Goal: Task Accomplishment & Management: Use online tool/utility

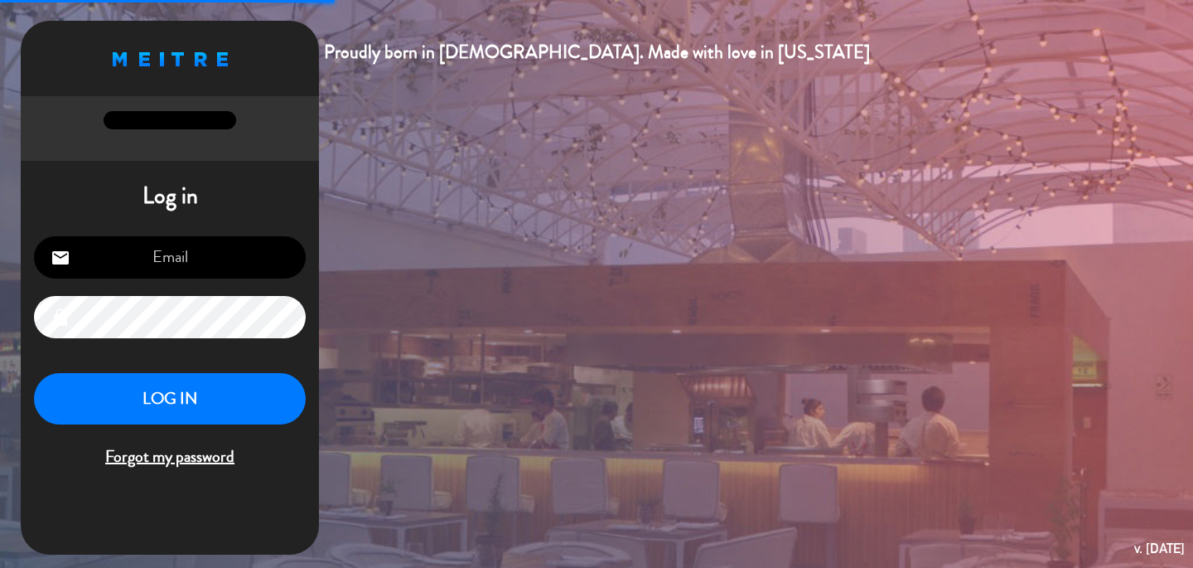
type input "[EMAIL_ADDRESS][DOMAIN_NAME]"
click at [164, 394] on button "LOG IN" at bounding box center [170, 399] width 272 height 52
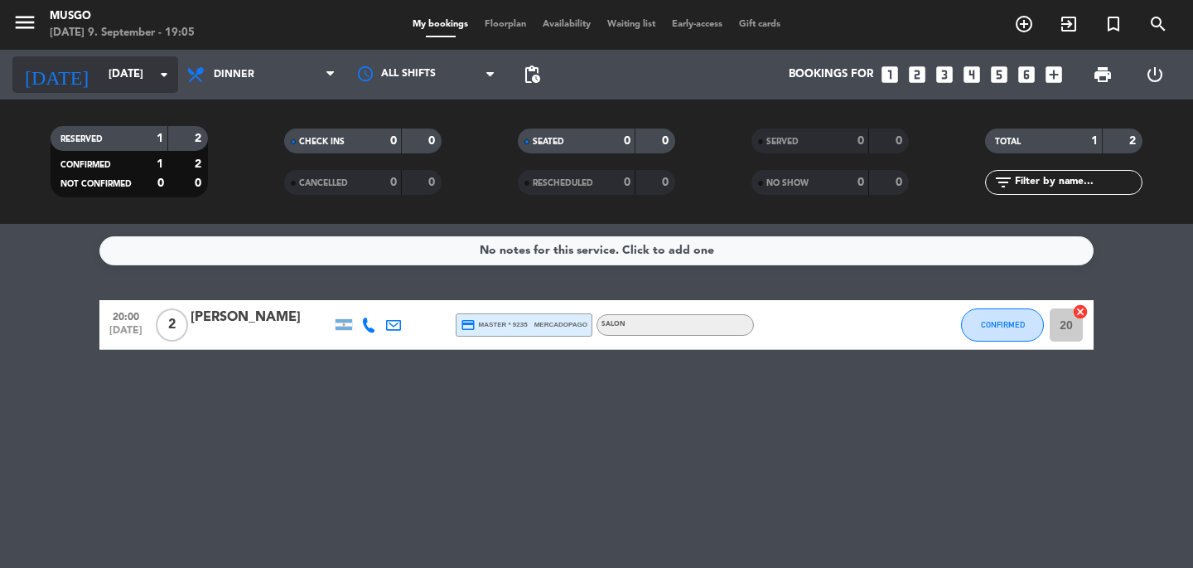
click at [100, 74] on input "[DATE]" at bounding box center [173, 75] width 146 height 30
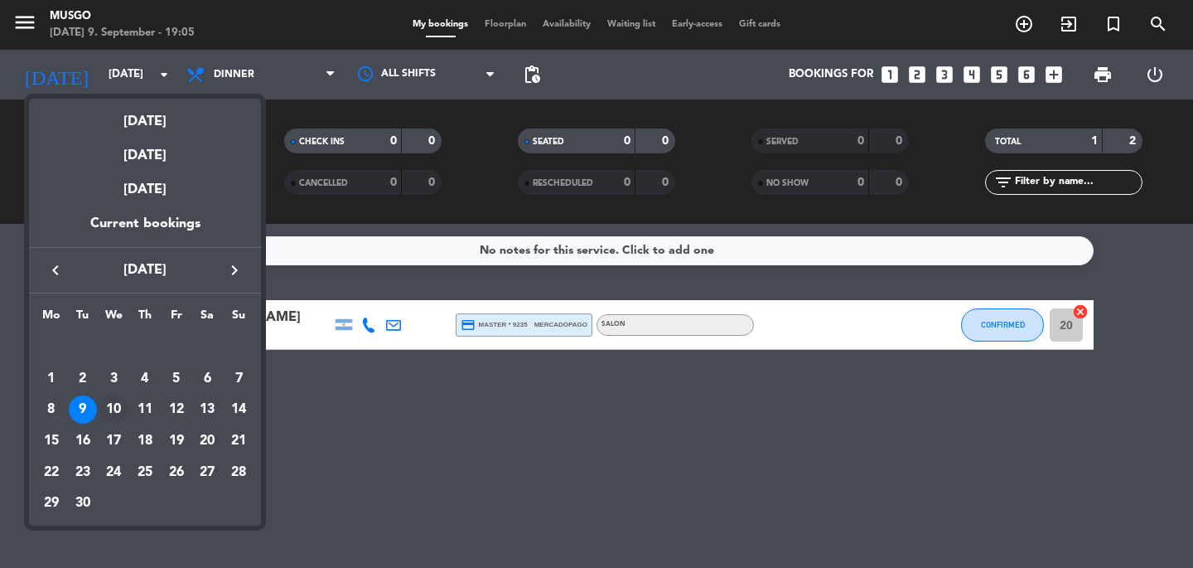
click at [116, 412] on div "10" at bounding box center [113, 409] width 28 height 28
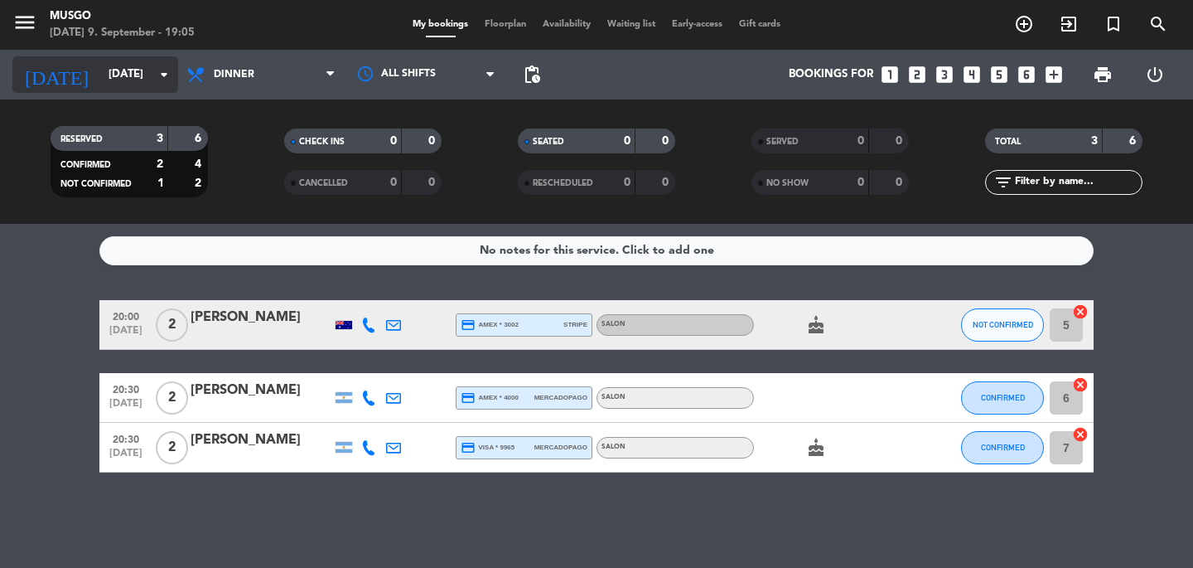
click at [100, 66] on input "[DATE]" at bounding box center [173, 75] width 146 height 30
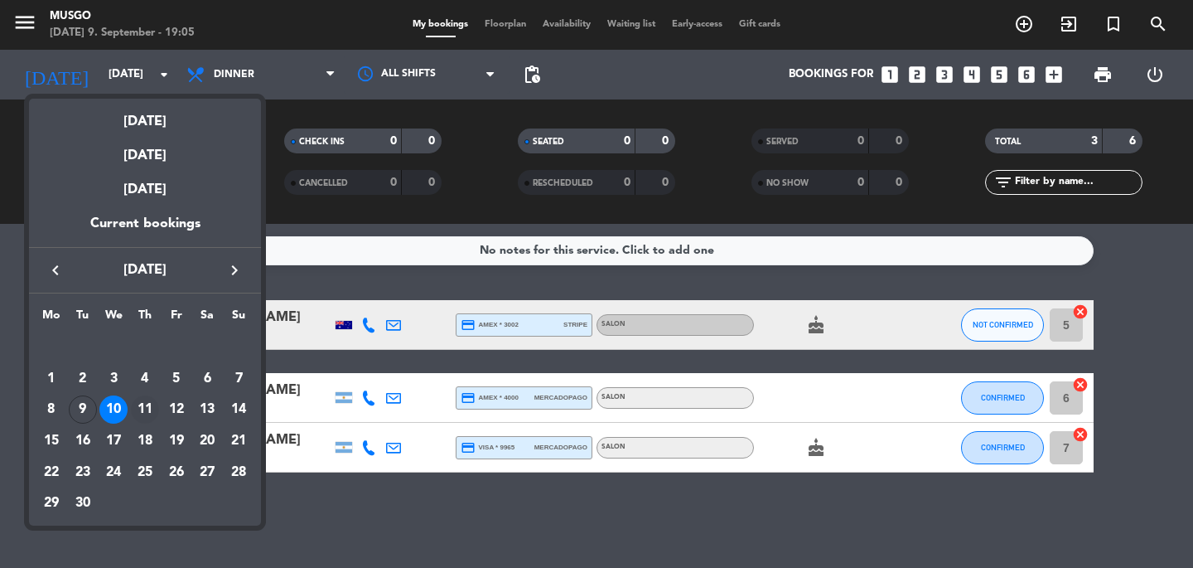
click at [147, 411] on div "11" at bounding box center [145, 409] width 28 height 28
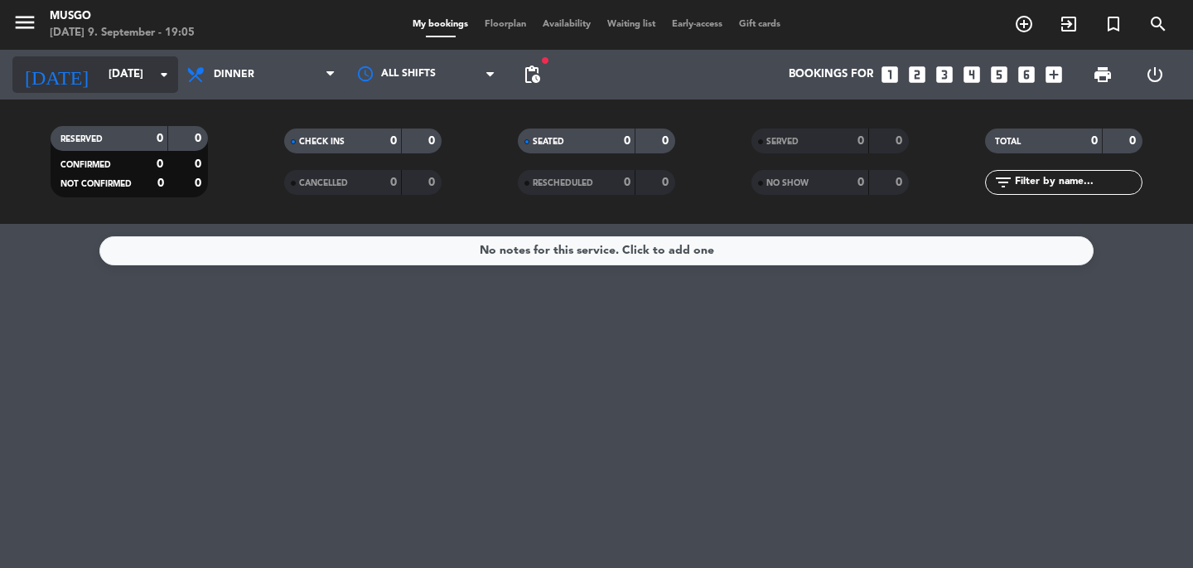
click at [127, 85] on input "[DATE]" at bounding box center [173, 75] width 146 height 30
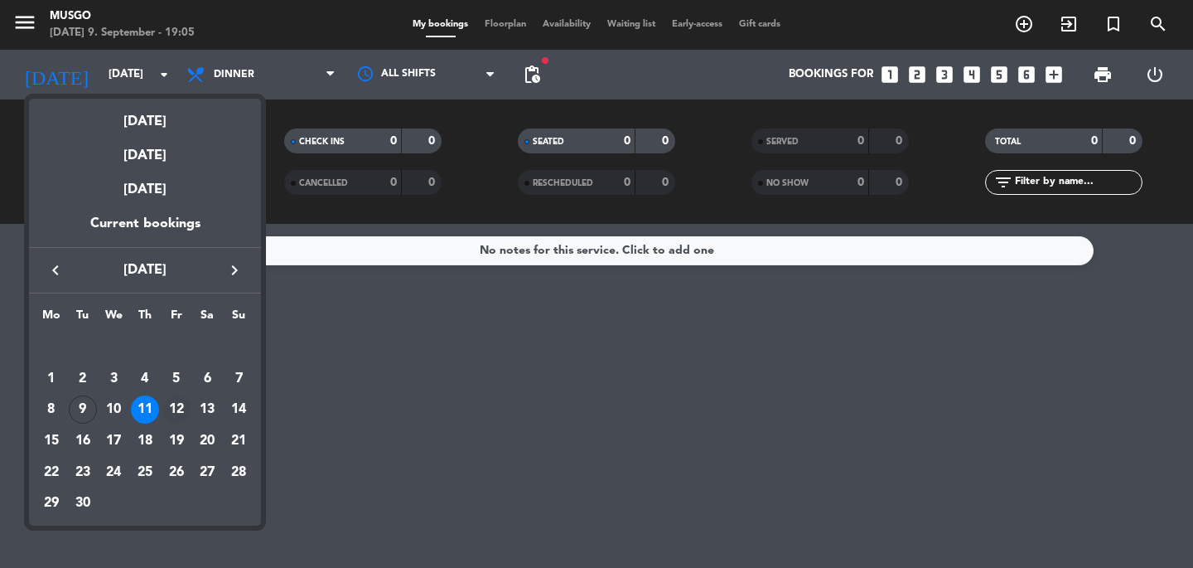
click at [174, 405] on div "12" at bounding box center [176, 409] width 28 height 28
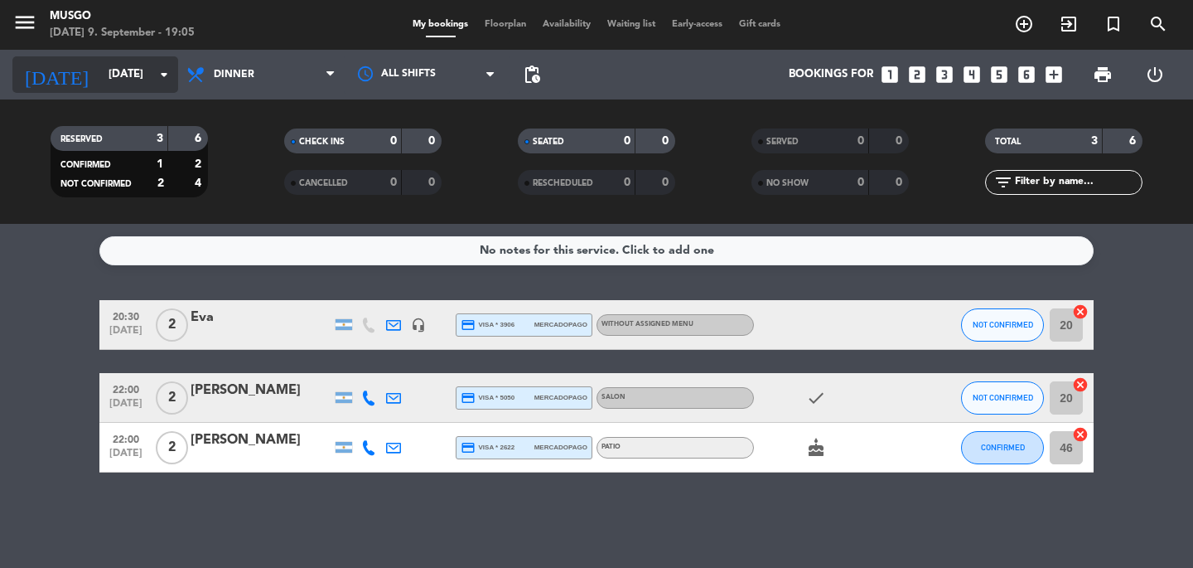
click at [114, 77] on input "[DATE]" at bounding box center [173, 75] width 146 height 30
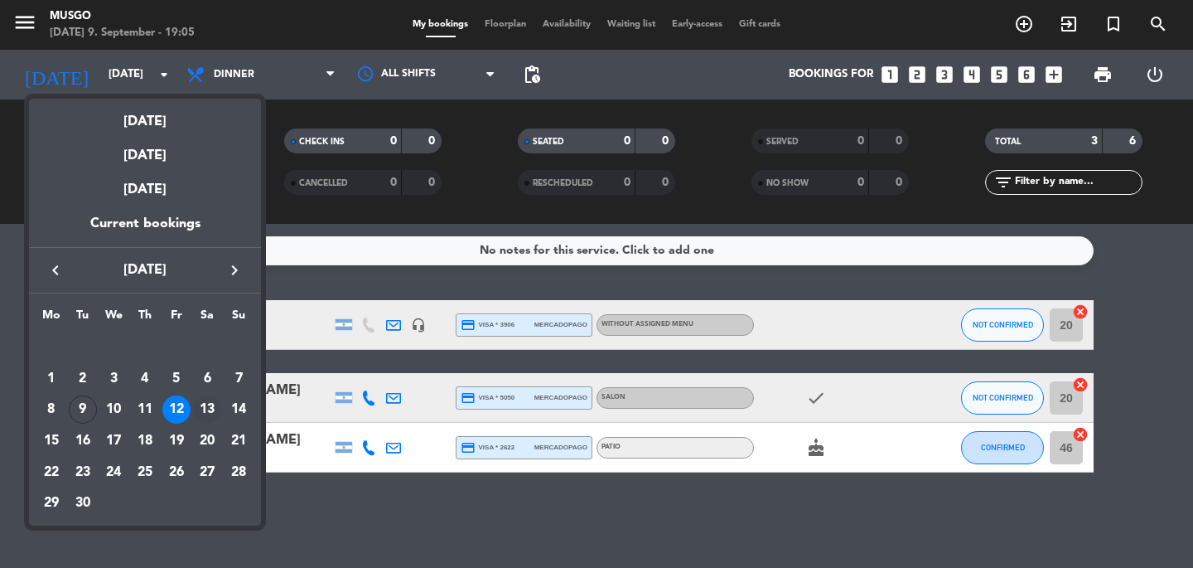
click at [202, 412] on div "13" at bounding box center [207, 409] width 28 height 28
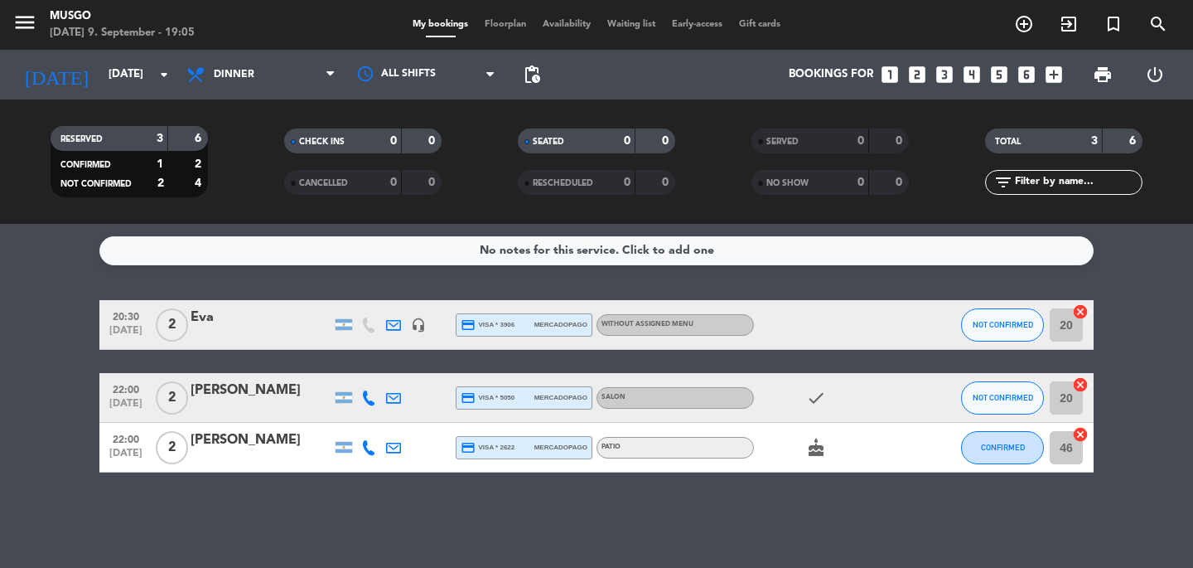
type input "[DATE]"
